Goal: Information Seeking & Learning: Learn about a topic

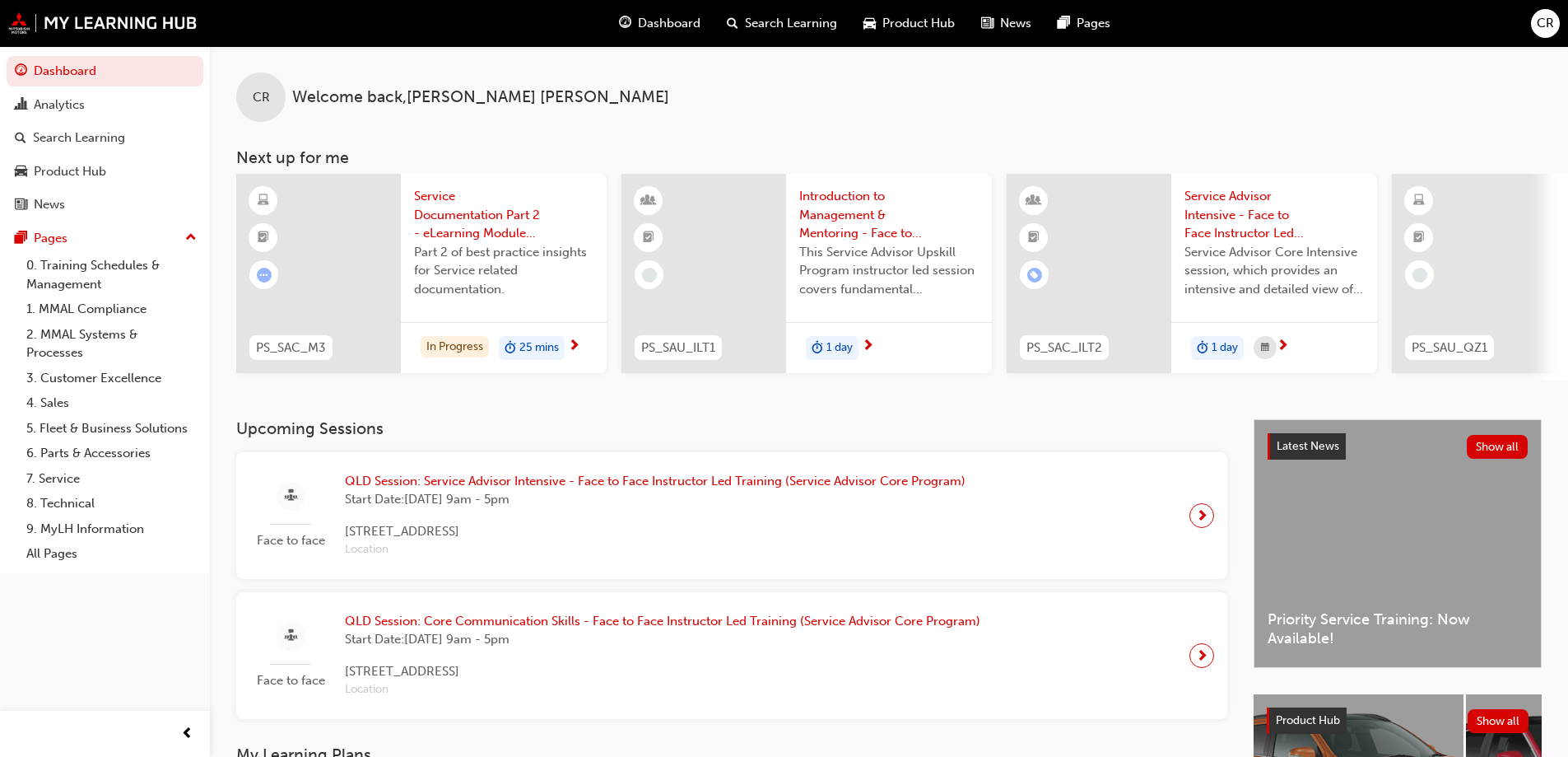
click at [467, 219] on span "Service Documentation Part 2 - eLearning Module (Service Advisor Core Program)" at bounding box center [503, 215] width 180 height 56
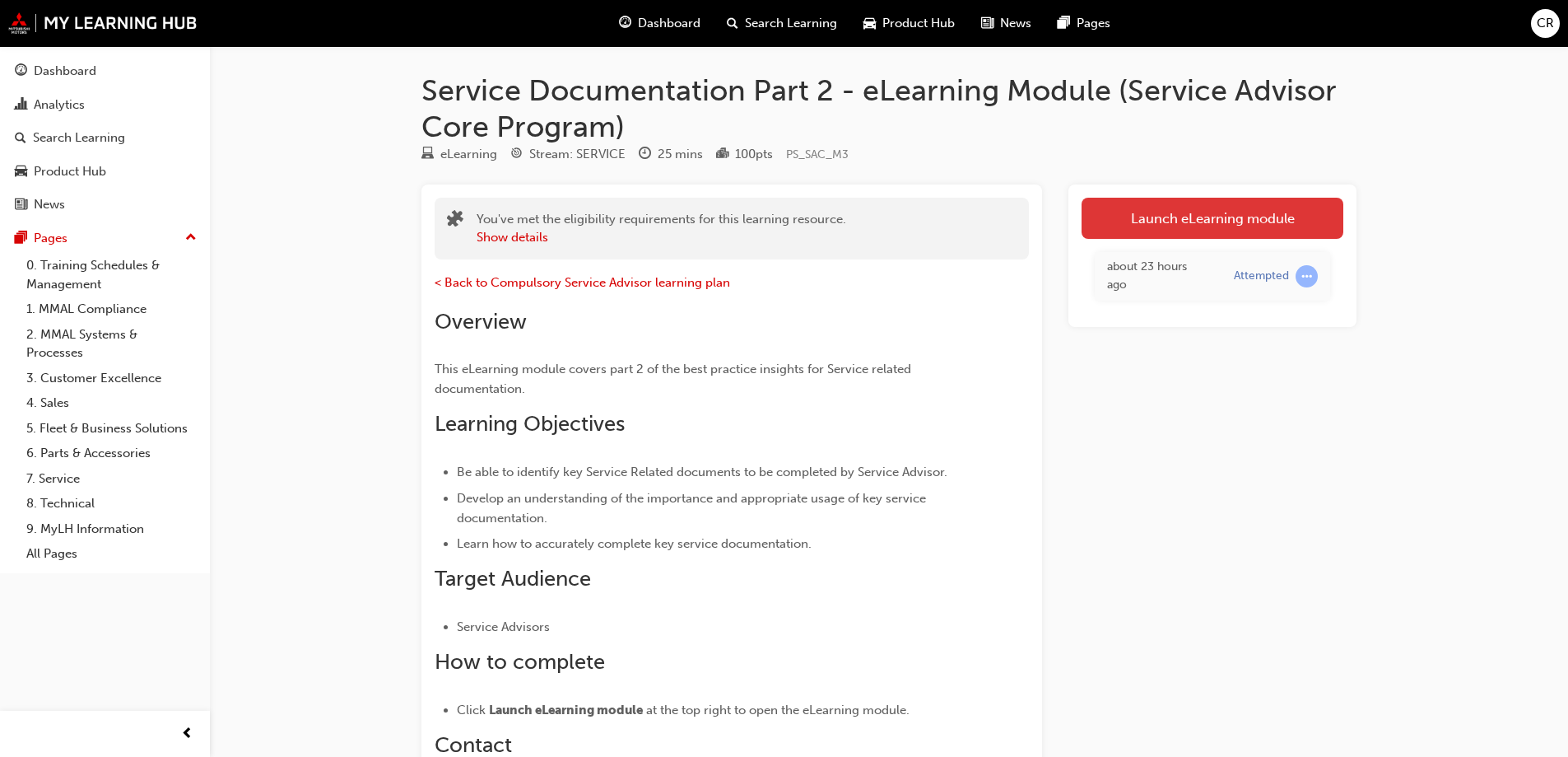
click at [1189, 223] on link "Launch eLearning module" at bounding box center [1212, 218] width 261 height 41
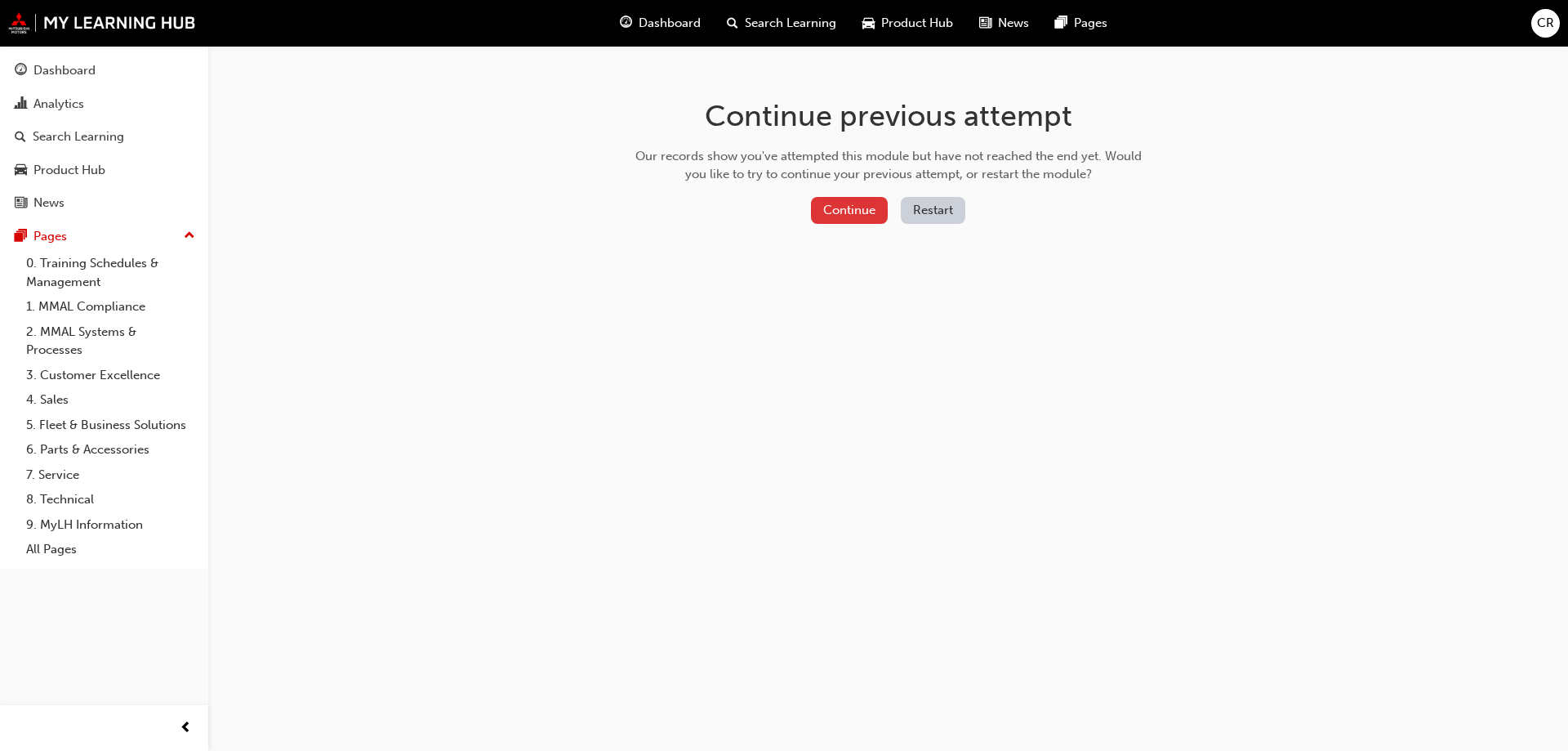
click at [851, 218] on button "Continue" at bounding box center [849, 210] width 77 height 27
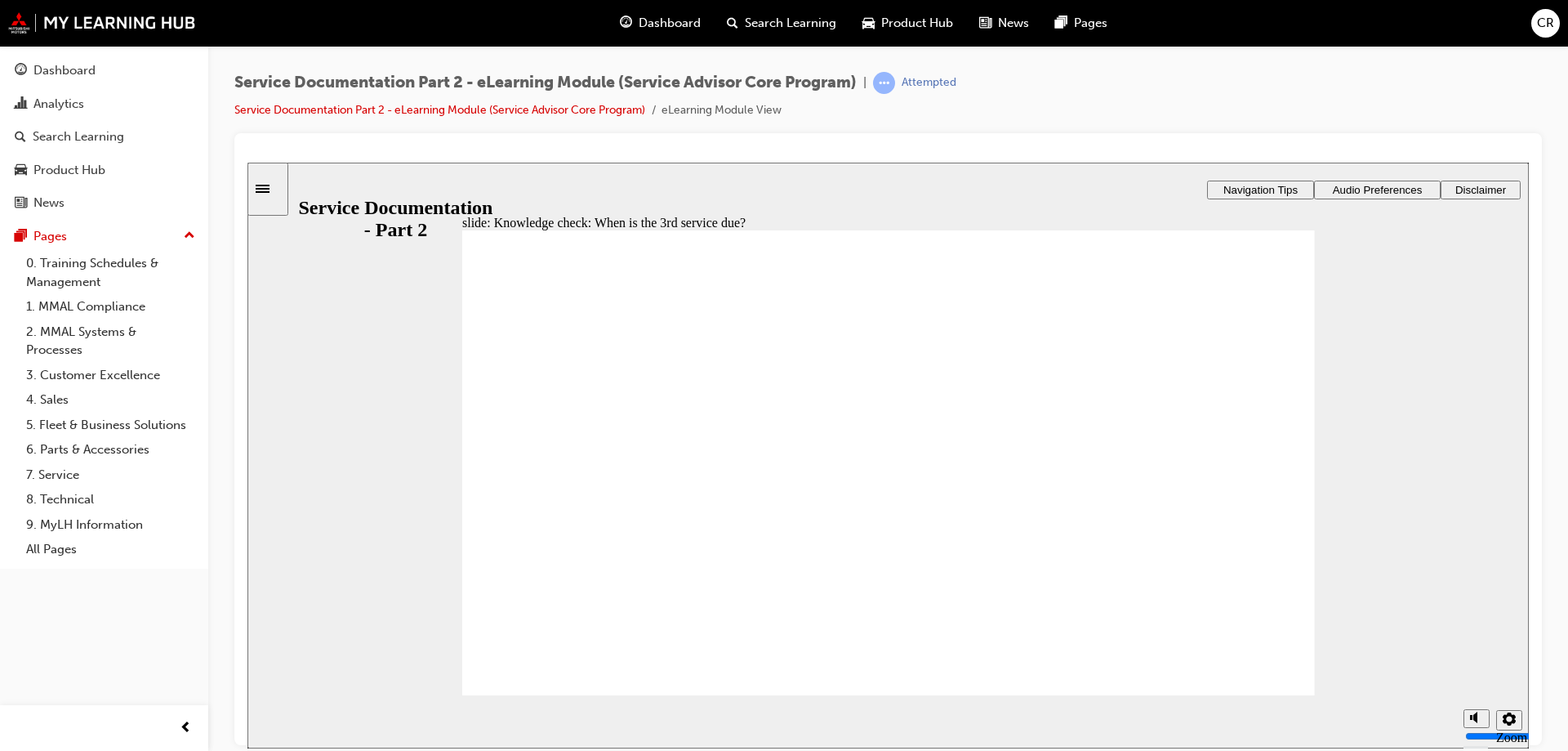
radio input "true"
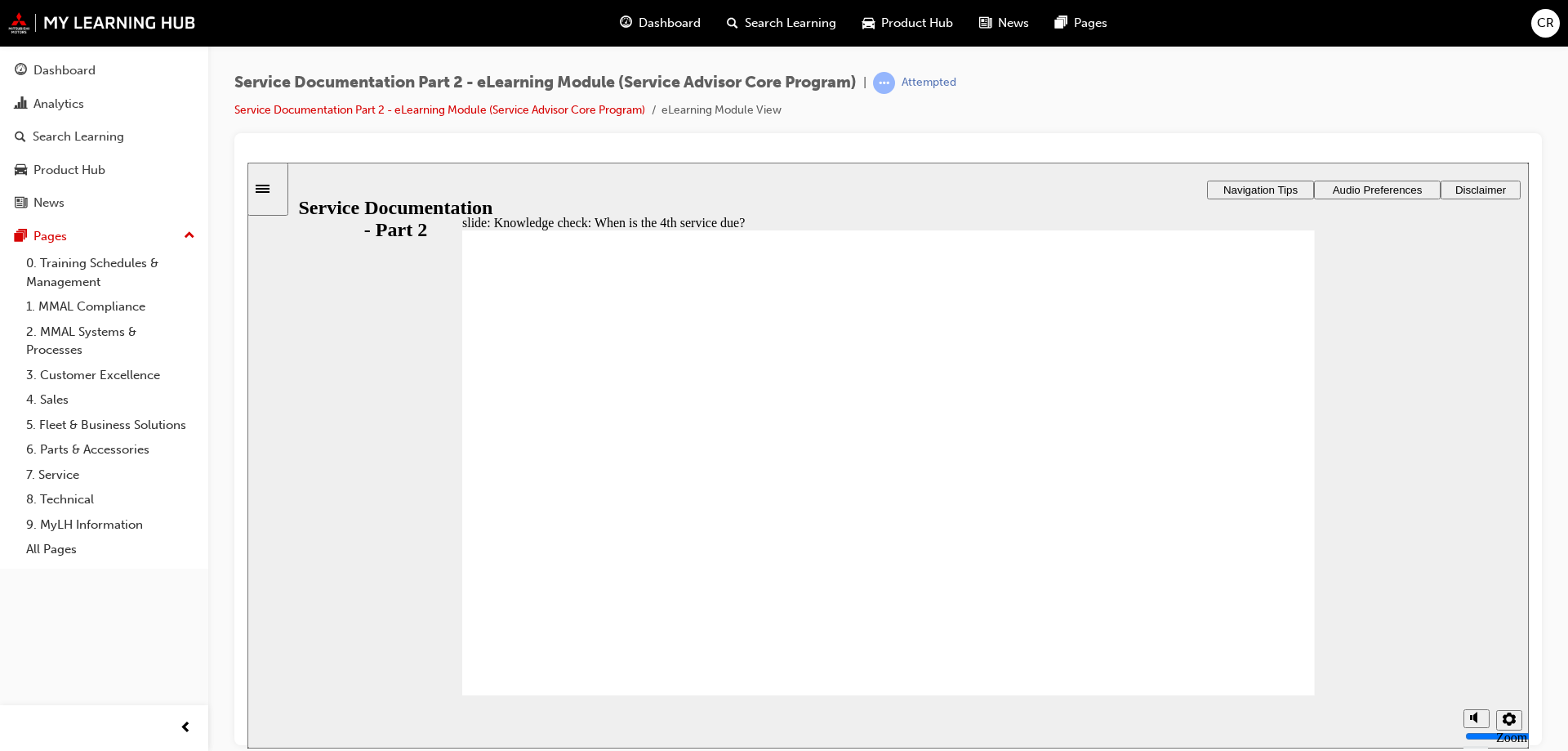
drag, startPoint x: 494, startPoint y: 421, endPoint x: 626, endPoint y: 413, distance: 132.2
radio input "true"
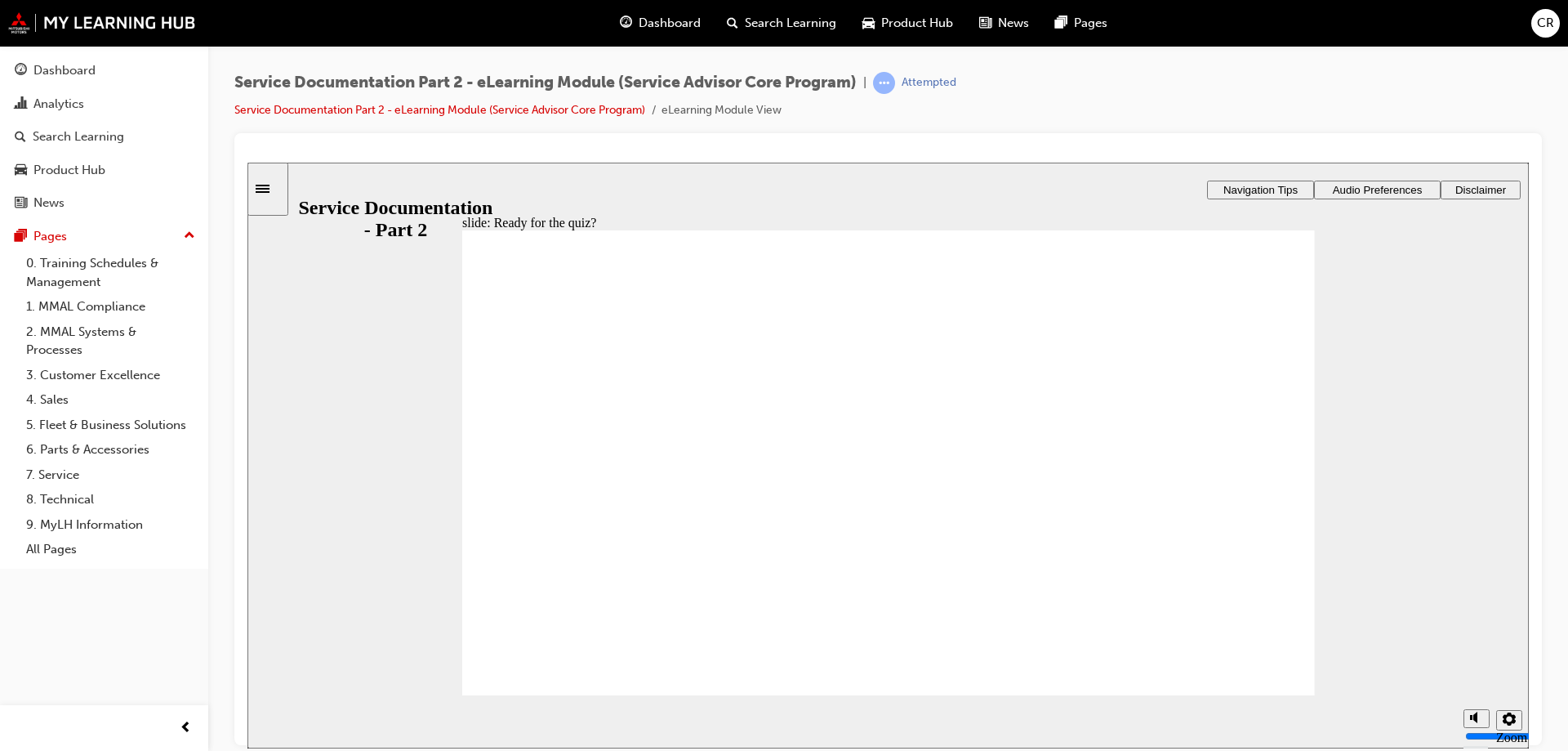
radio input "true"
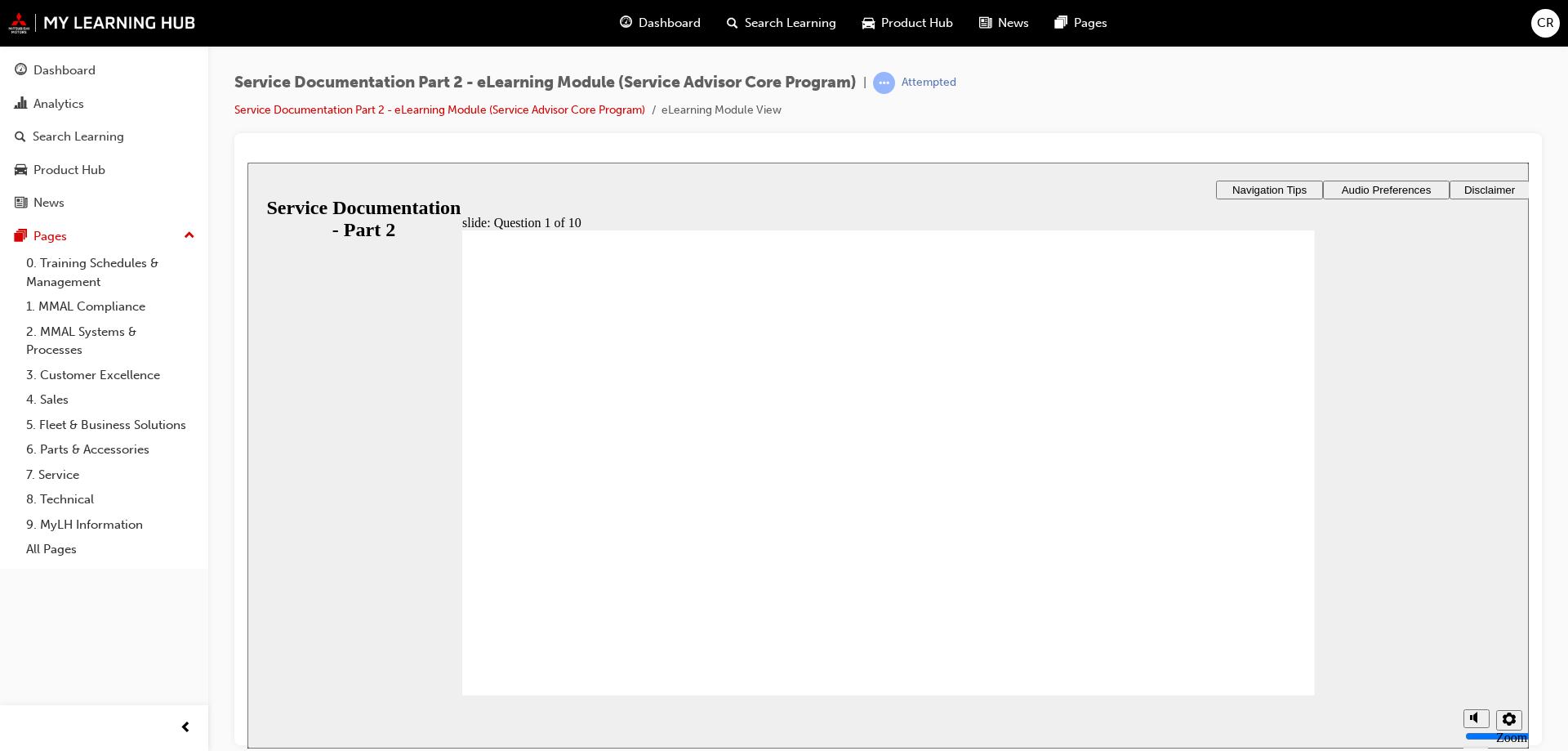
drag, startPoint x: 911, startPoint y: 604, endPoint x: 1225, endPoint y: 485, distance: 335.8
radio input "true"
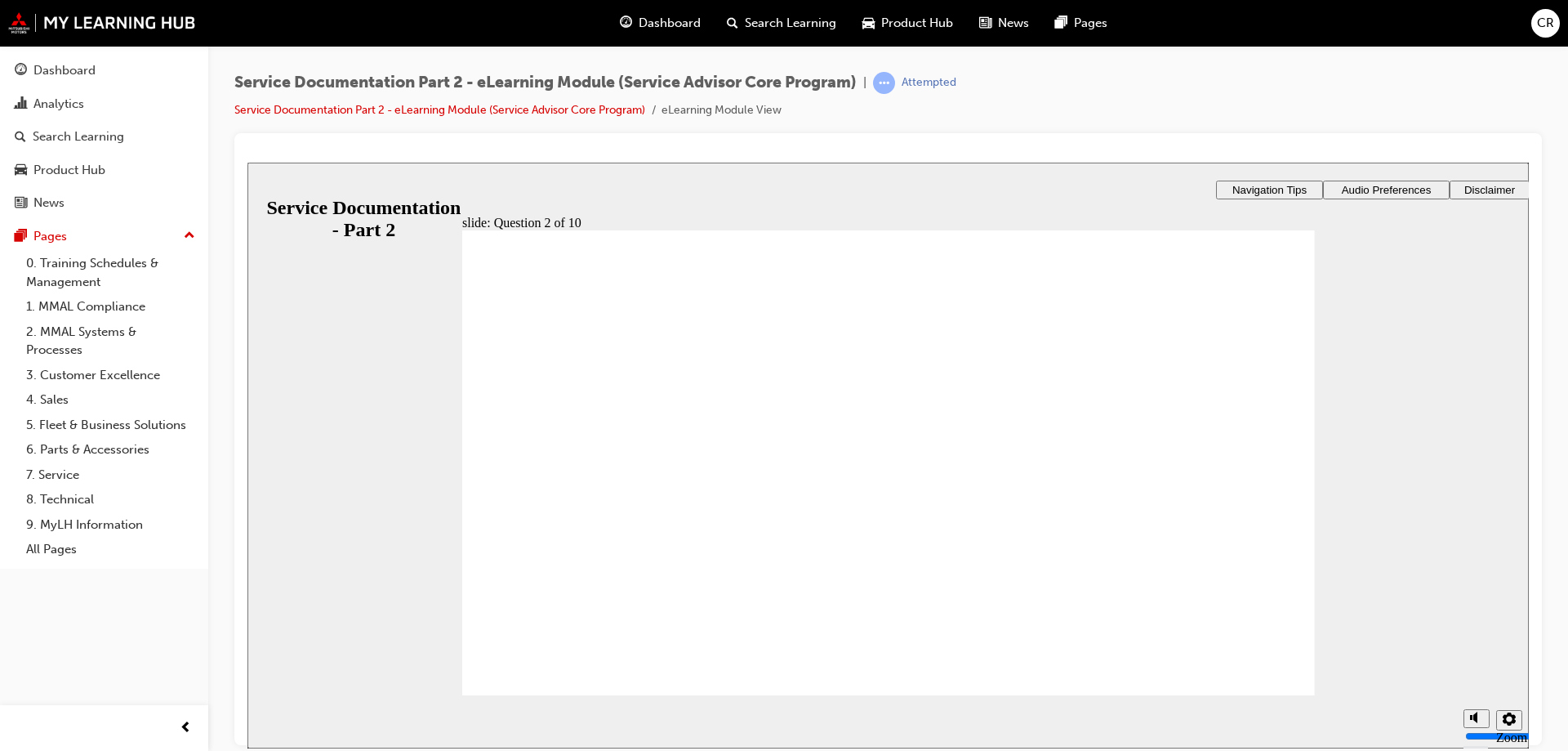
radio input "true"
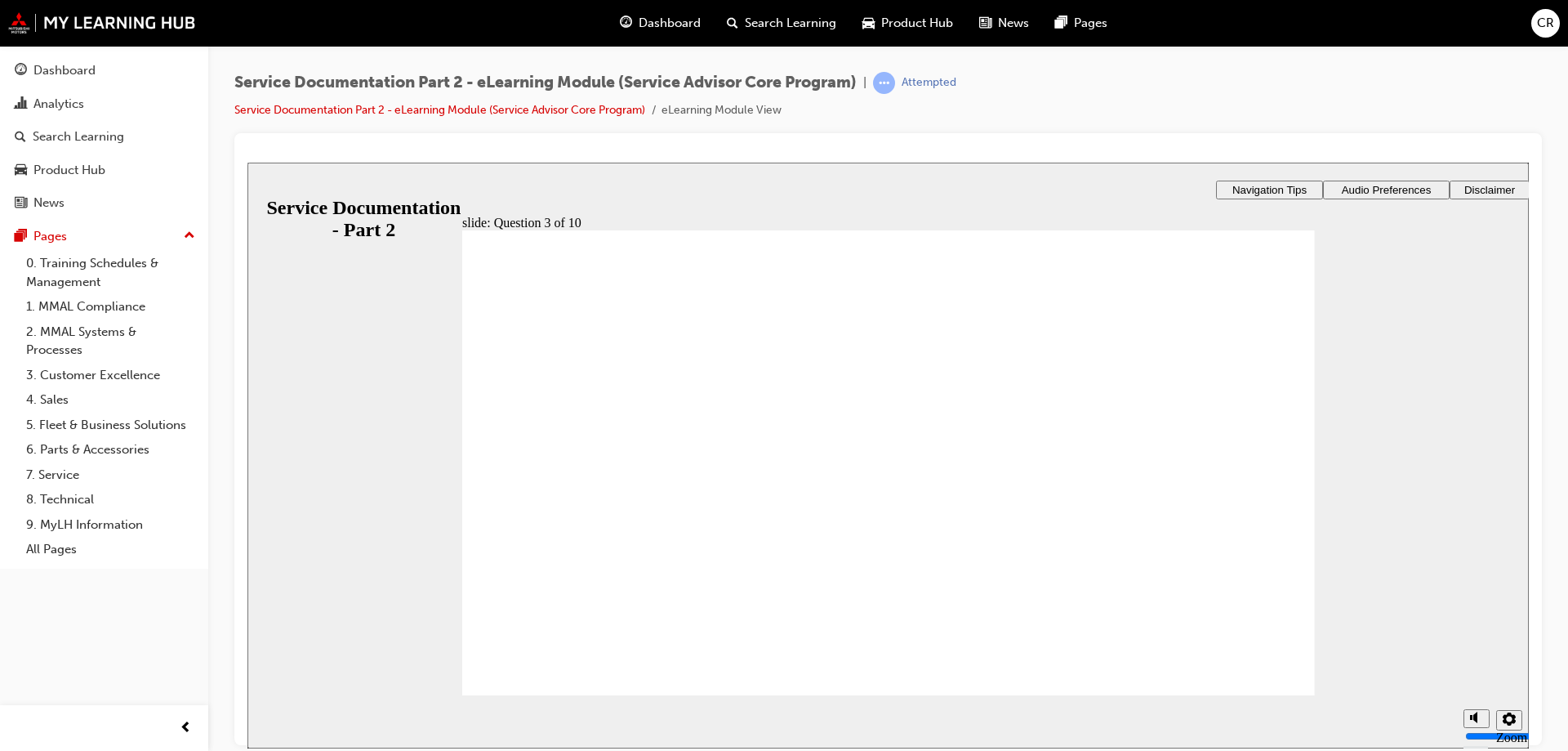
drag, startPoint x: 1164, startPoint y: 468, endPoint x: 717, endPoint y: 375, distance: 456.6
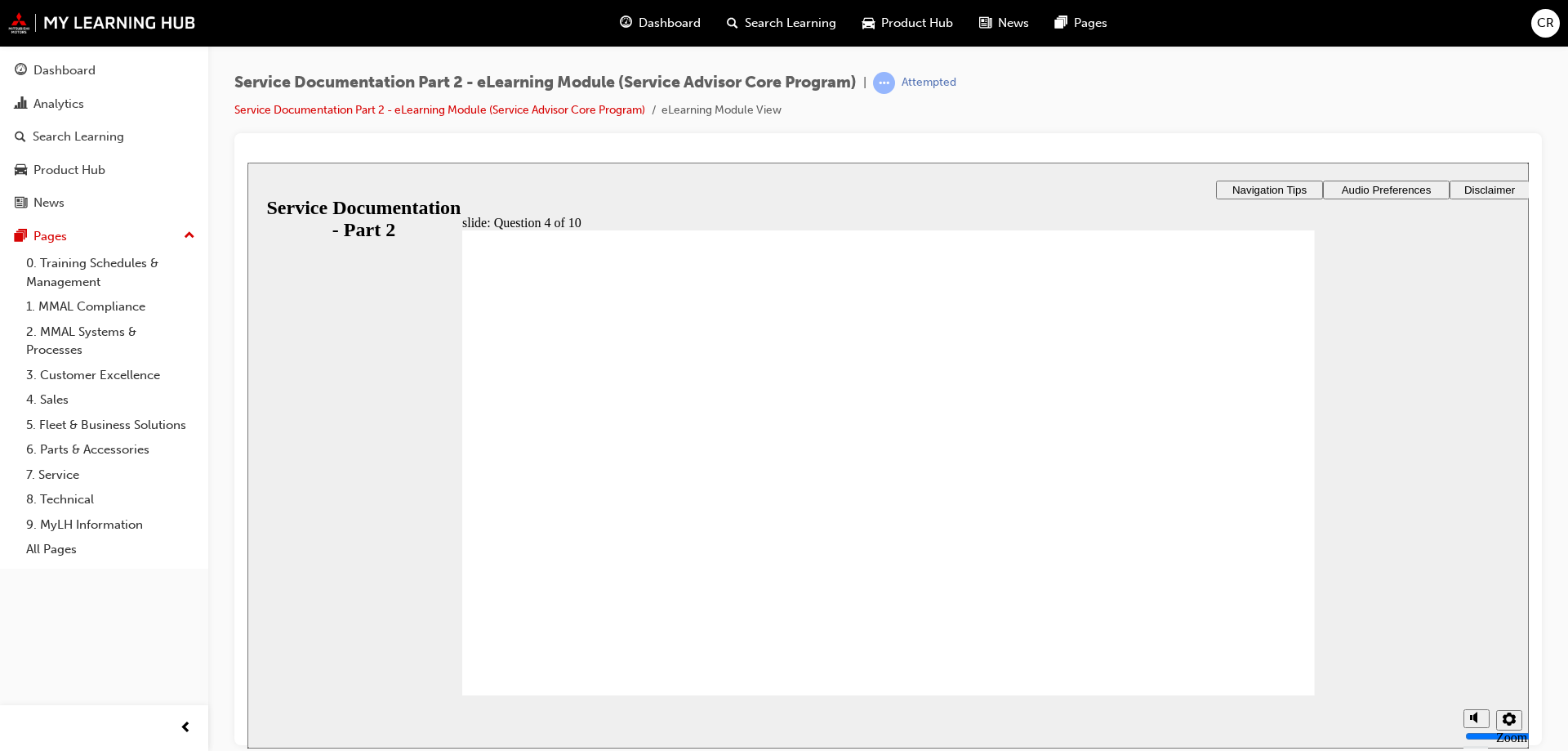
checkbox input "true"
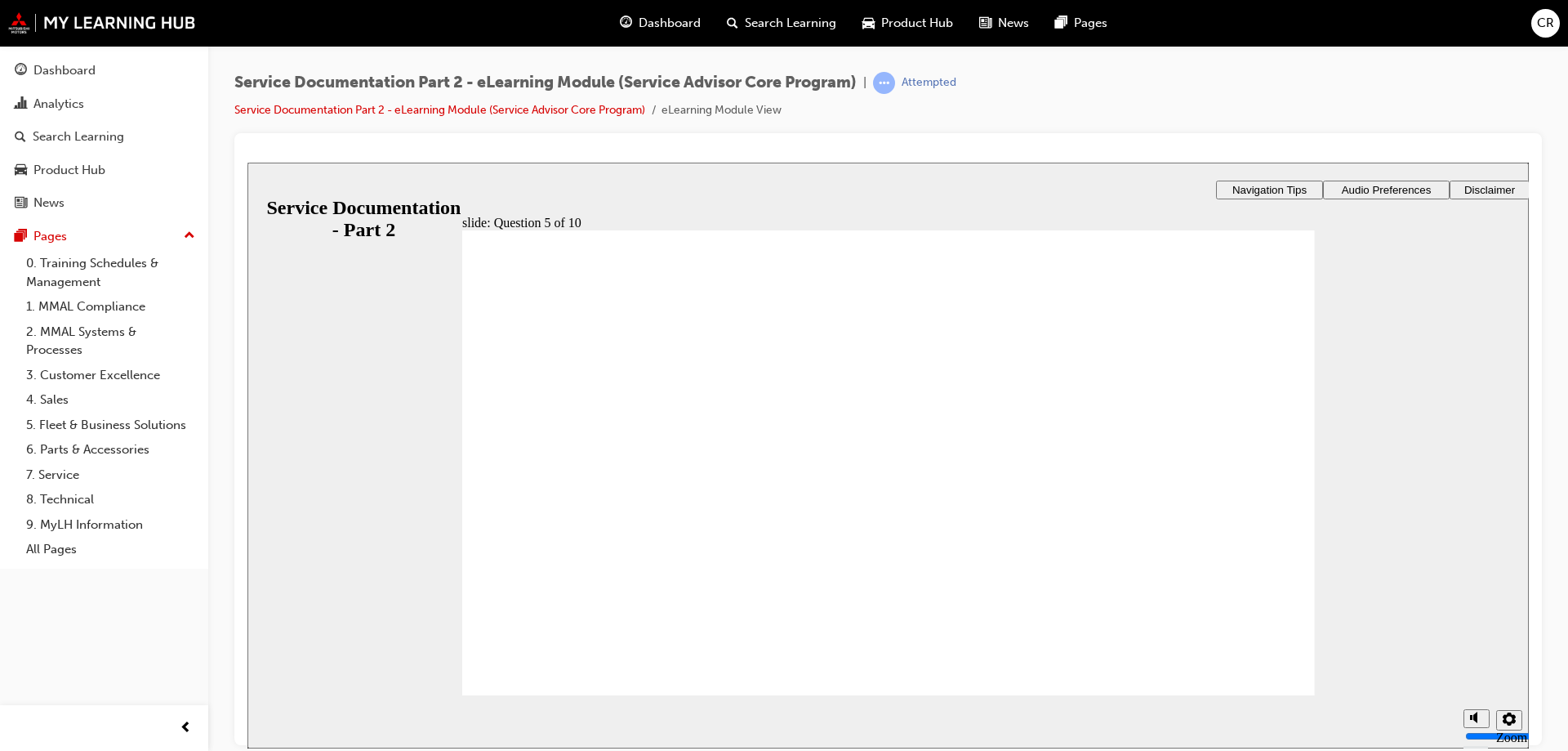
checkbox input "true"
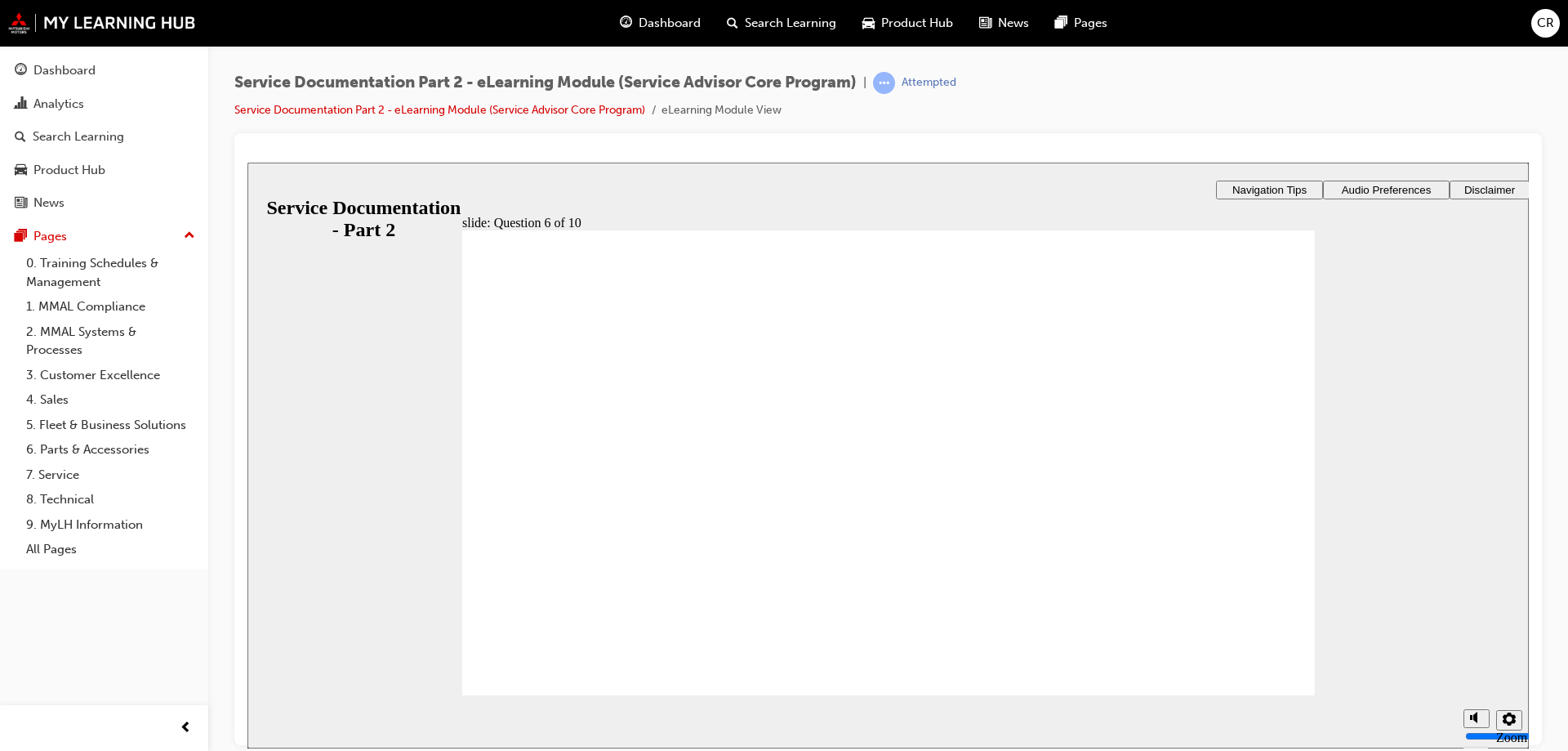
radio input "true"
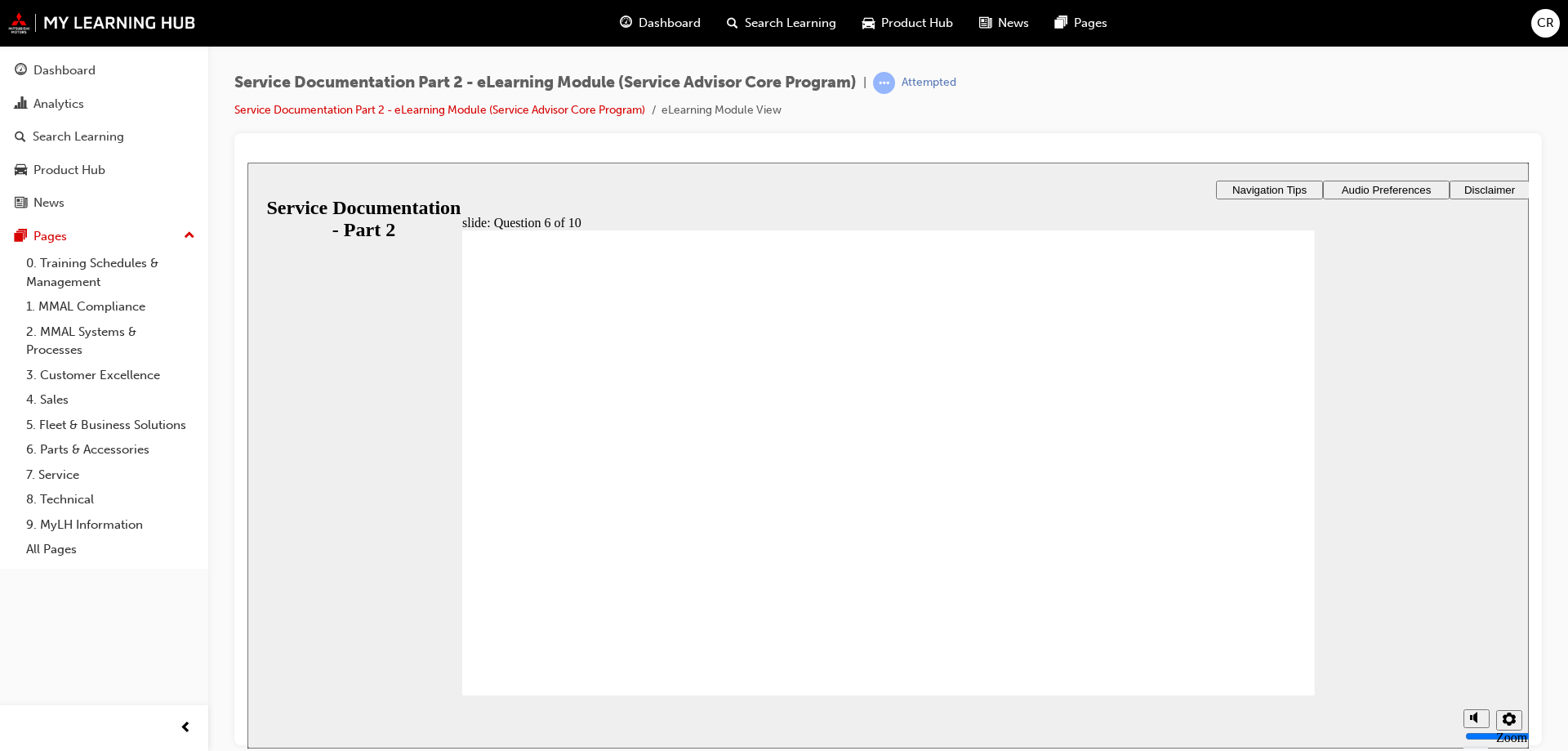
checkbox input "true"
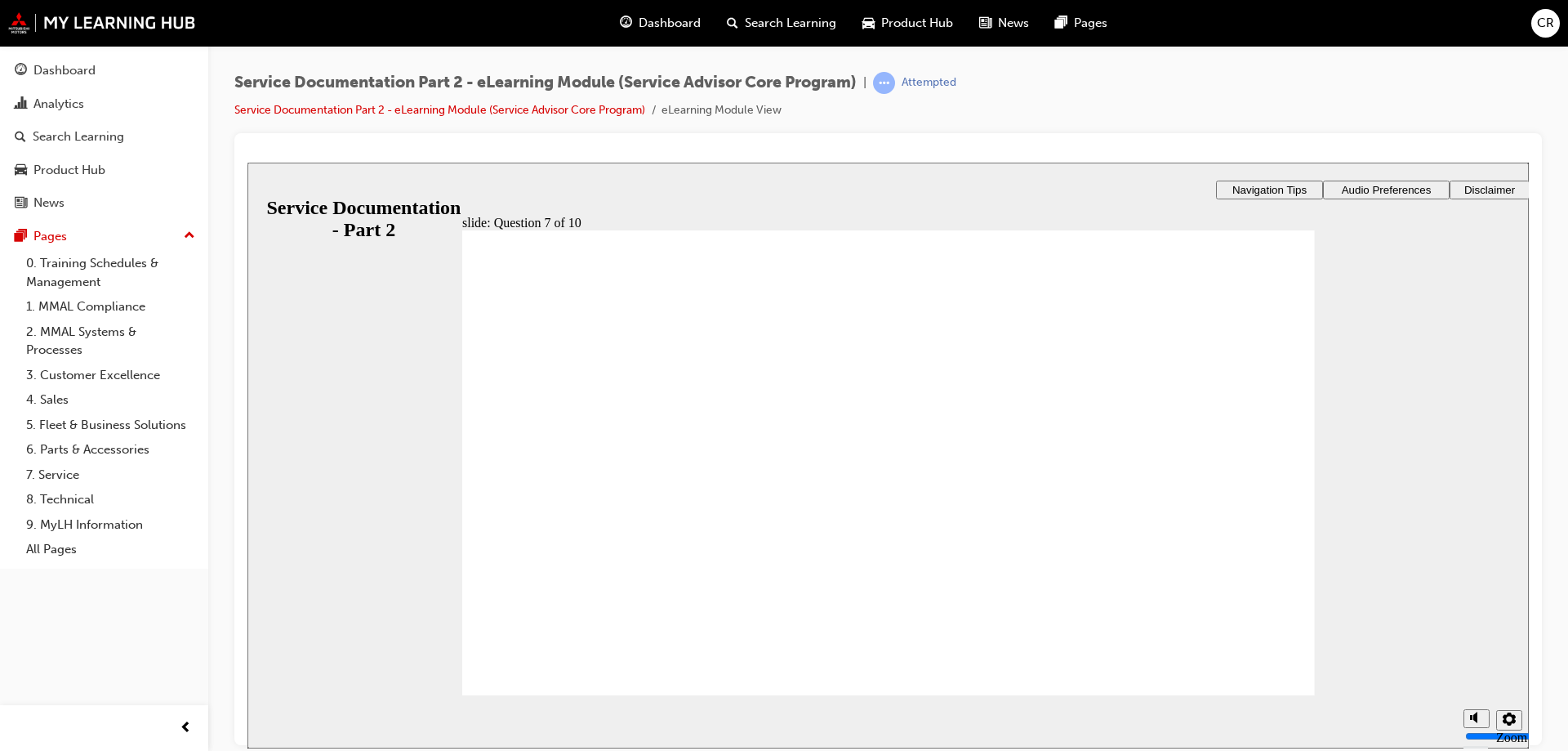
checkbox input "true"
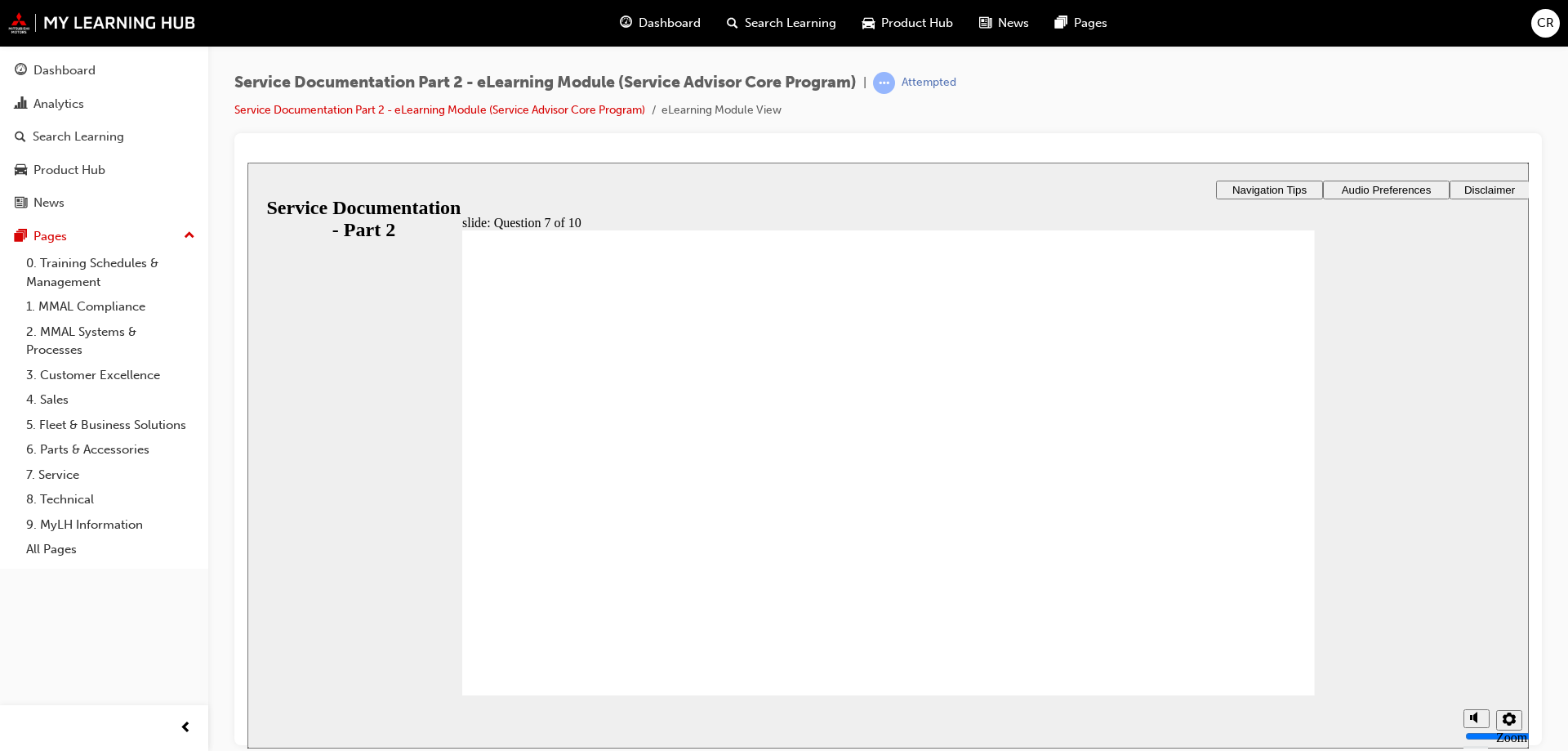
radio input "true"
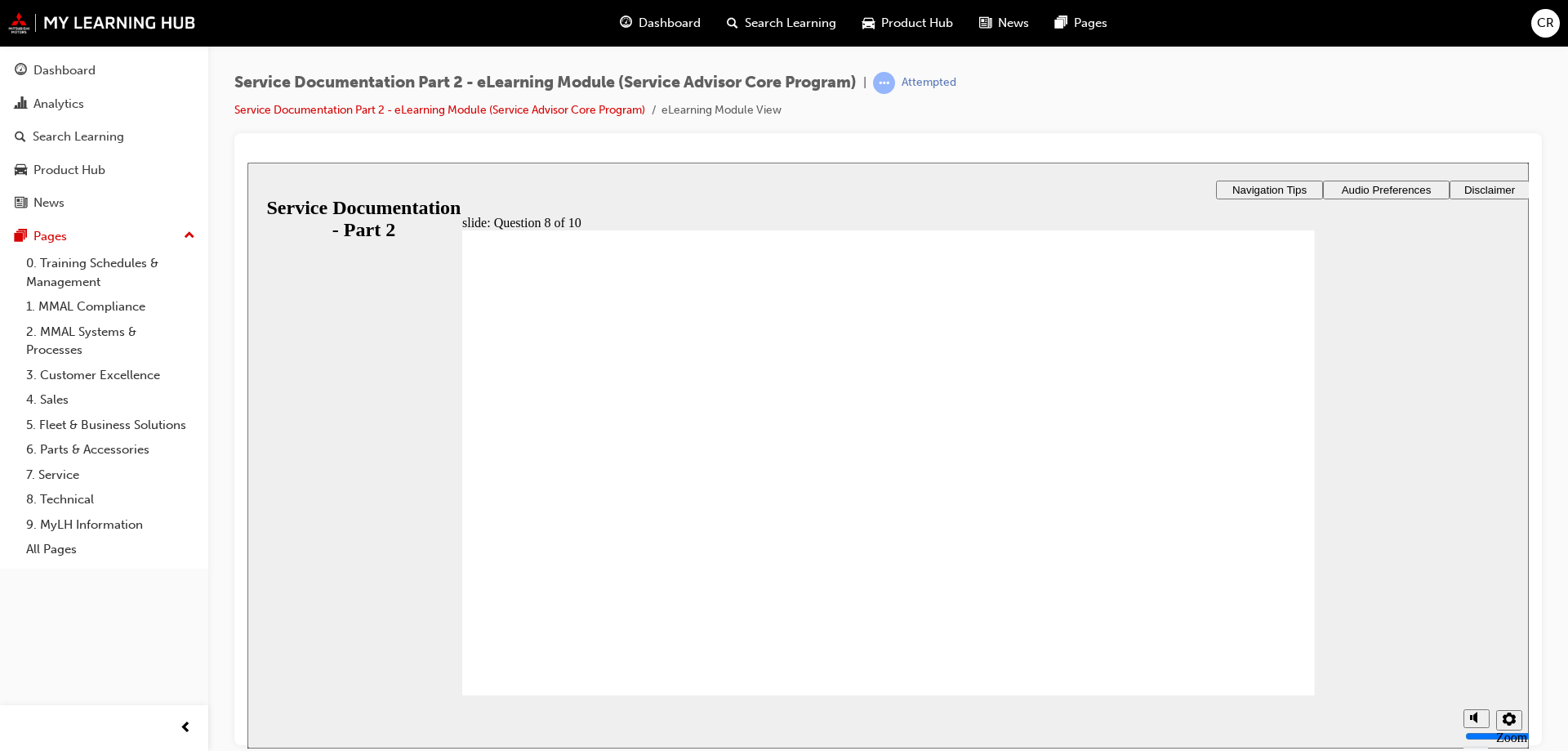
checkbox input "true"
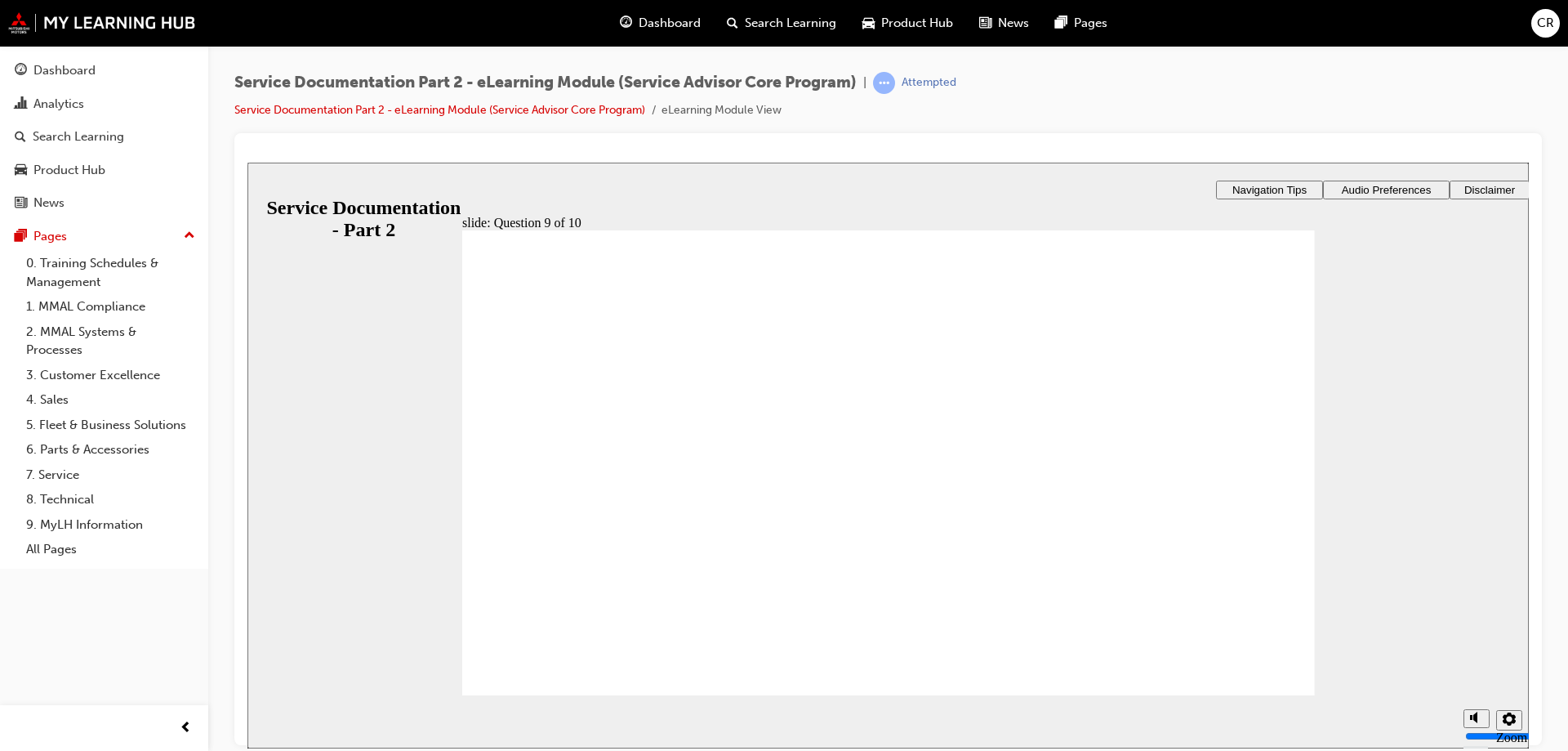
checkbox input "true"
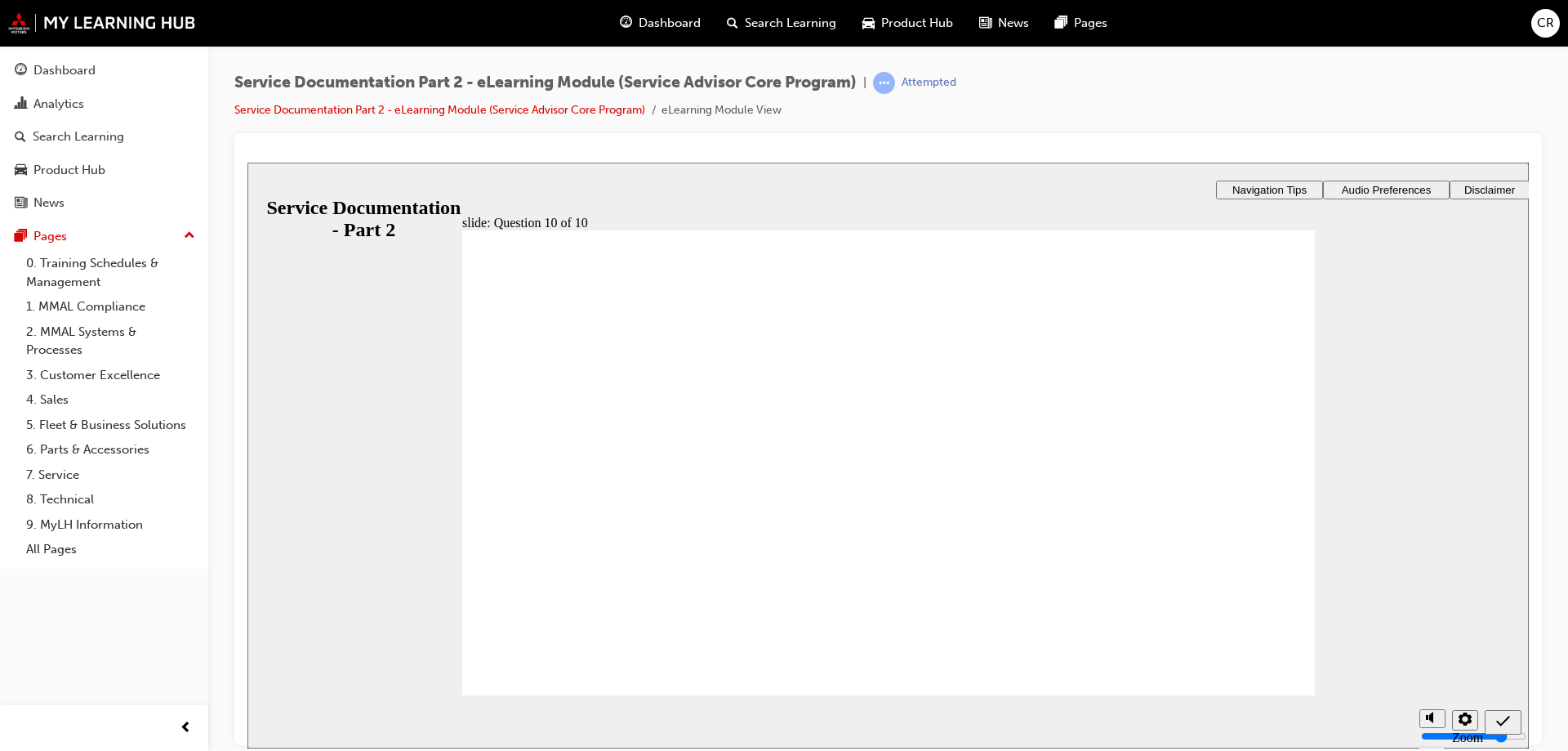
radio input "false"
radio input "true"
